Goal: Task Accomplishment & Management: Use online tool/utility

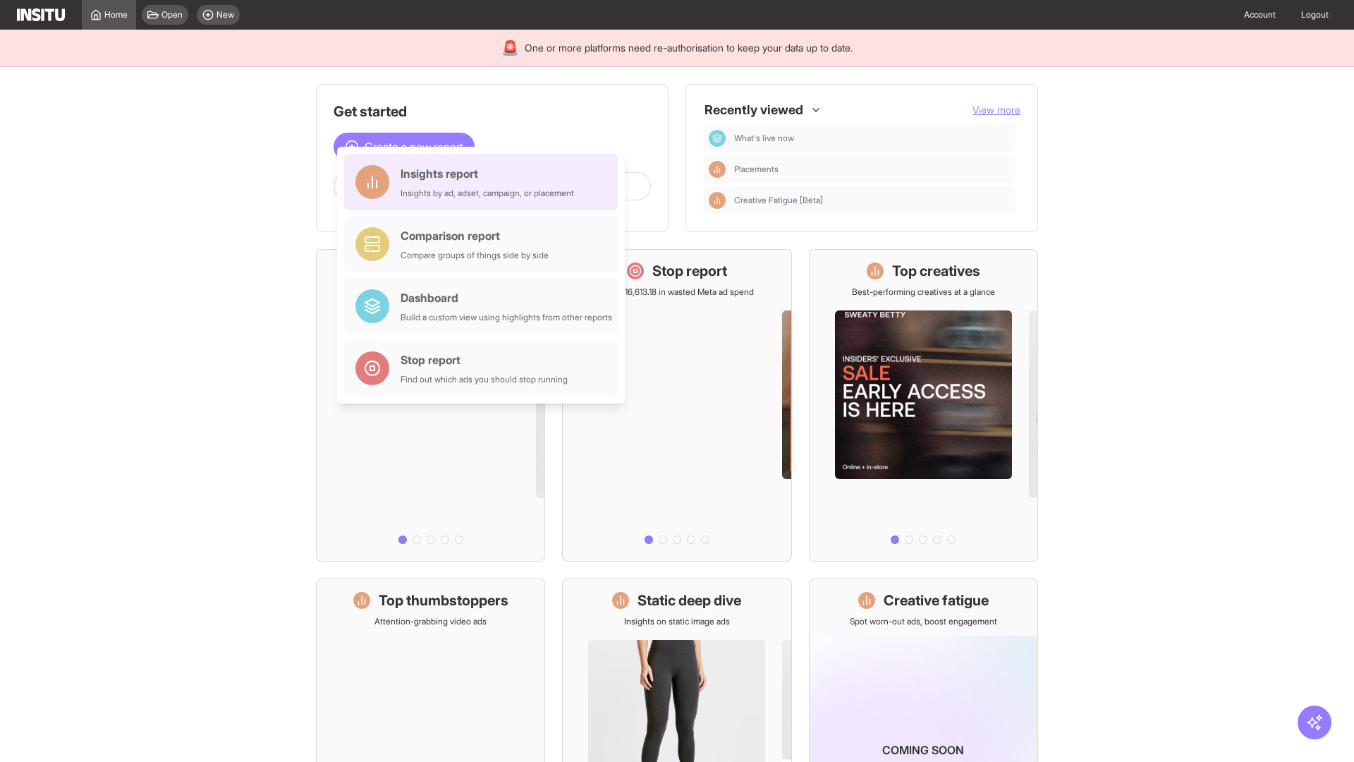
click at [484, 182] on div "Insights report Insights by ad, adset, campaign, or placement" at bounding box center [487, 182] width 173 height 34
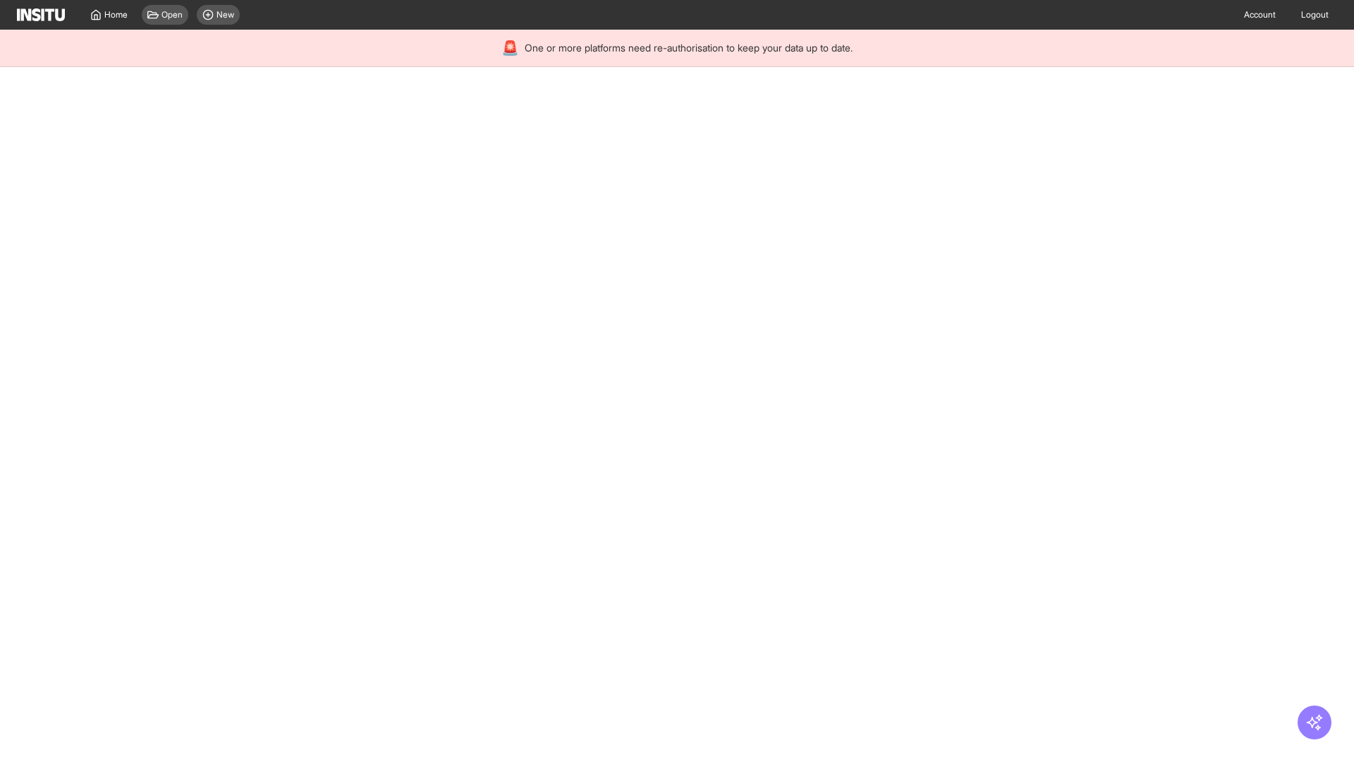
select select "**"
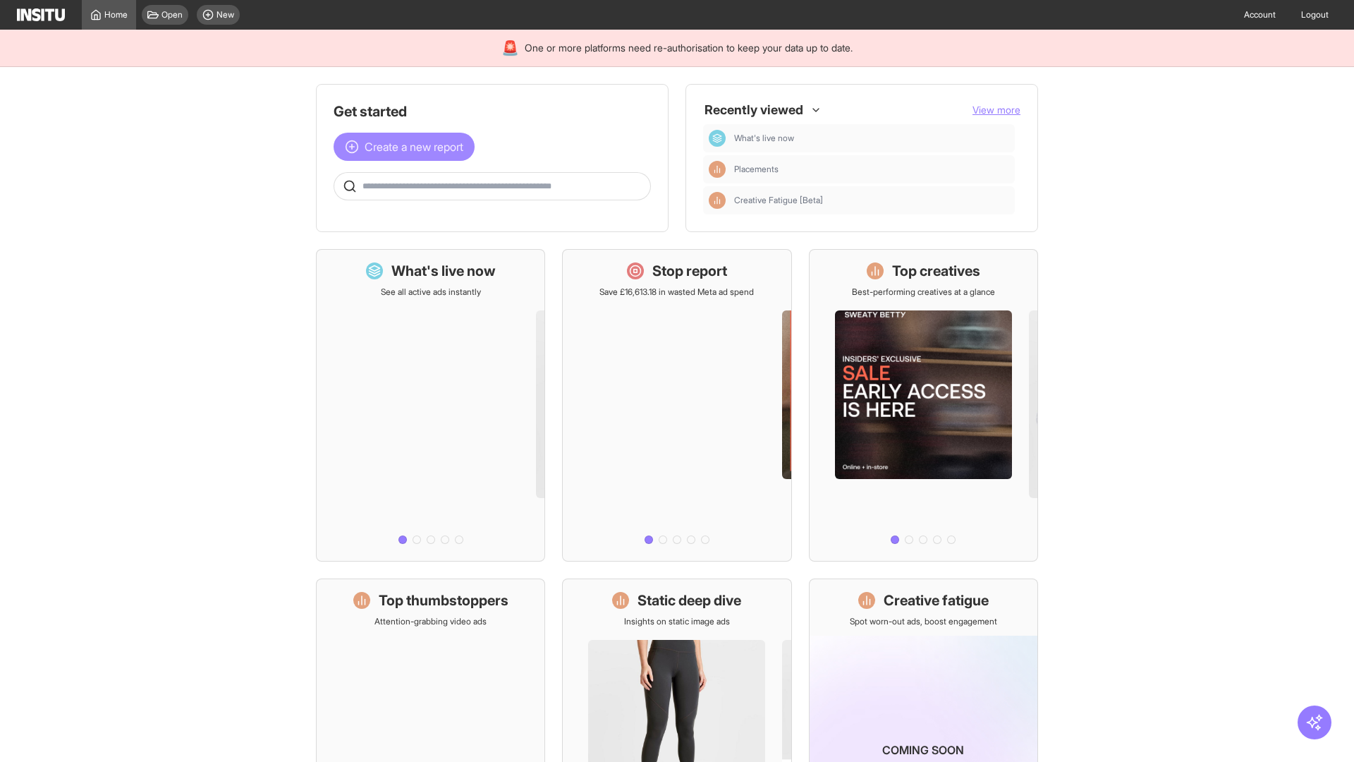
click at [408, 147] on span "Create a new report" at bounding box center [414, 146] width 99 height 17
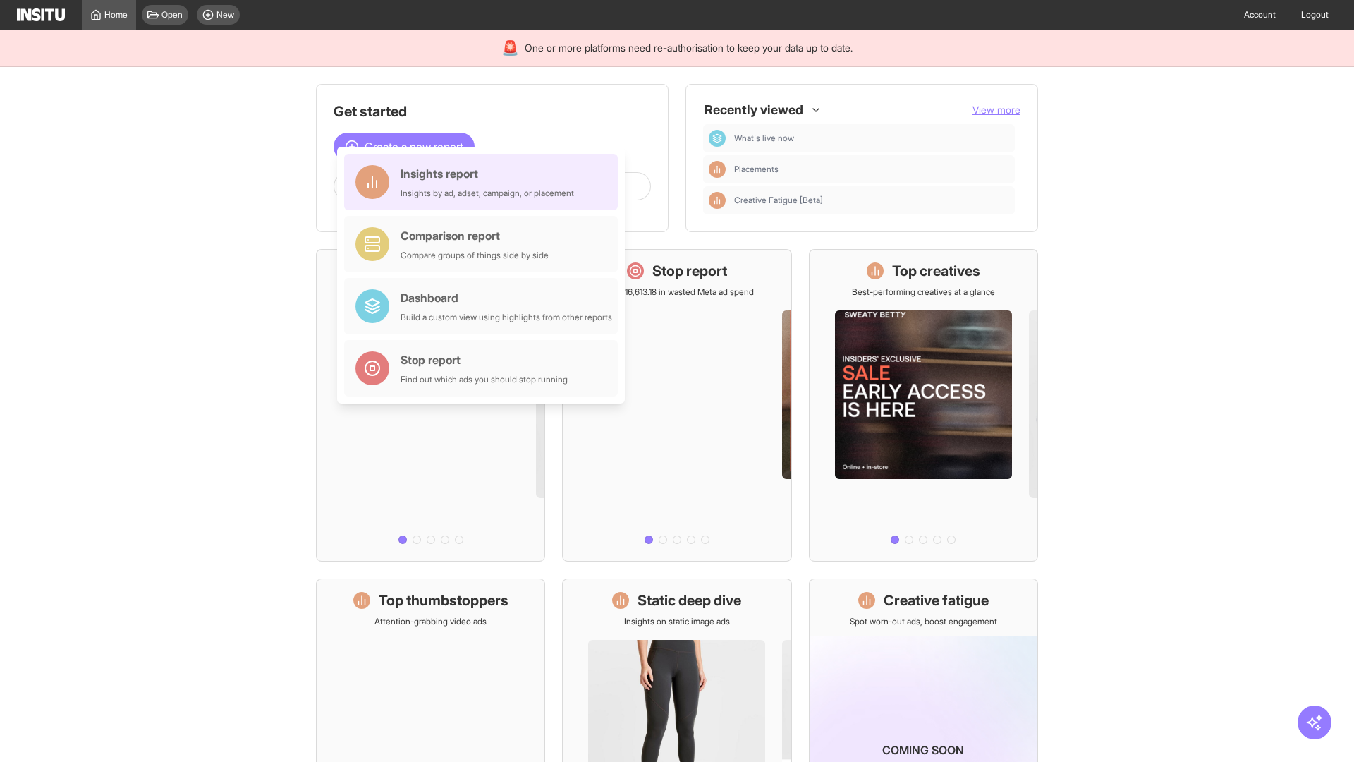
click at [484, 182] on div "Insights report Insights by ad, adset, campaign, or placement" at bounding box center [487, 182] width 173 height 34
